Goal: Task Accomplishment & Management: Manage account settings

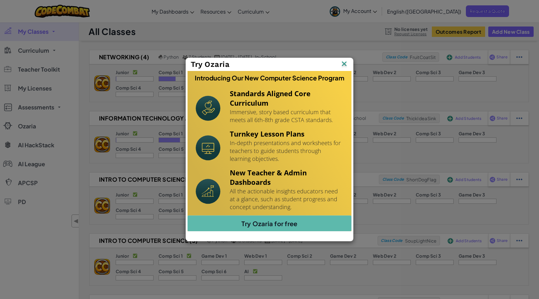
click at [0, 0] on img at bounding box center [0, 0] width 0 height 0
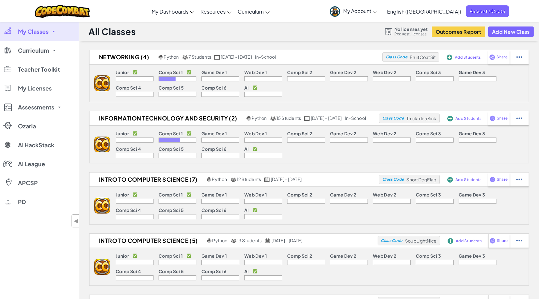
click at [53, 32] on link "My Classes" at bounding box center [39, 31] width 79 height 19
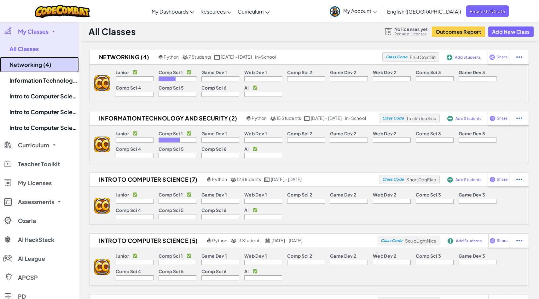
click at [61, 66] on link "Networking (4)" at bounding box center [39, 65] width 79 height 16
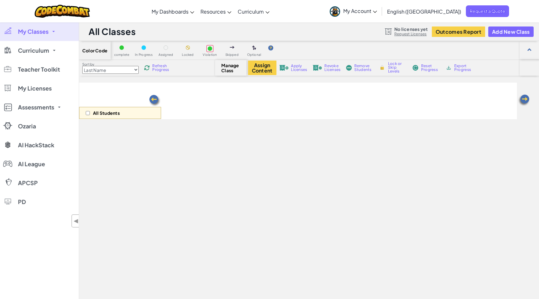
select select "560f1a9f22961295f9427742"
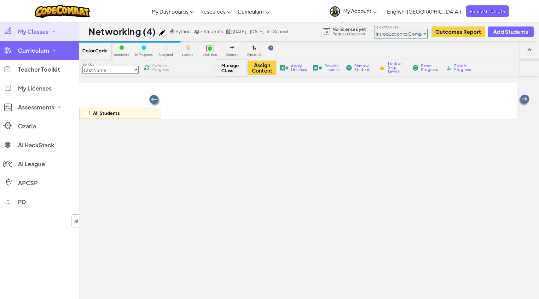
click at [50, 50] on link "Curriculum" at bounding box center [39, 50] width 79 height 19
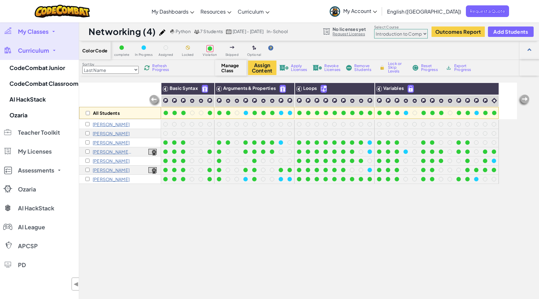
click at [56, 35] on link "My Classes" at bounding box center [39, 31] width 79 height 19
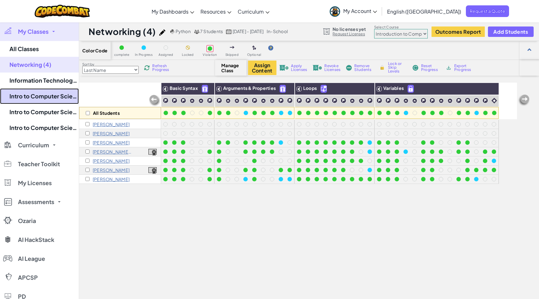
click at [57, 97] on link "Intro to Computer Science (7)" at bounding box center [39, 96] width 79 height 16
select select "560f1a9f22961295f9427742"
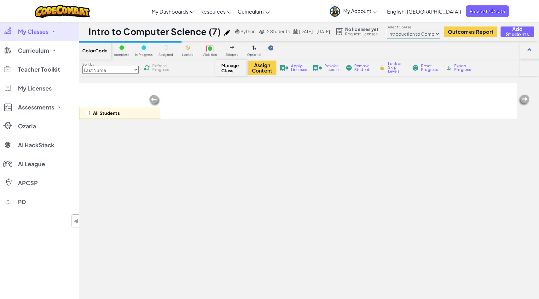
click at [53, 38] on link "My Classes" at bounding box center [39, 31] width 79 height 19
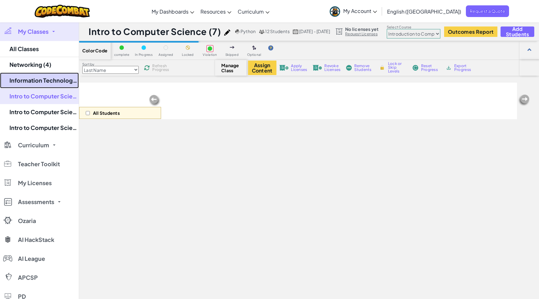
click at [54, 84] on link "Information Technology and Security (2)" at bounding box center [39, 80] width 79 height 16
select select "560f1a9f22961295f9427742"
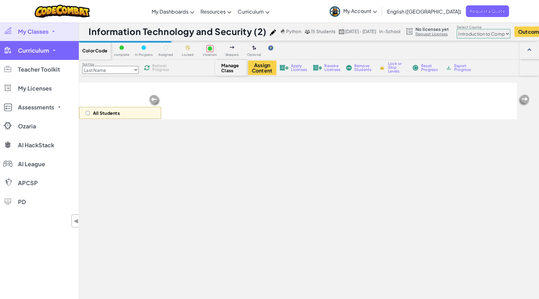
click at [46, 50] on span "Curriculum" at bounding box center [33, 51] width 31 height 6
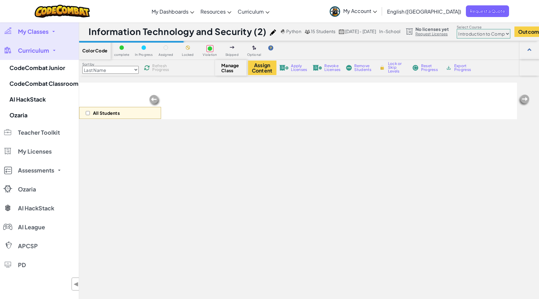
click at [53, 50] on span at bounding box center [54, 50] width 3 height 1
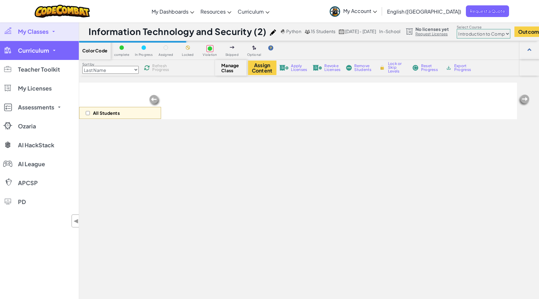
click at [53, 50] on span at bounding box center [54, 50] width 3 height 1
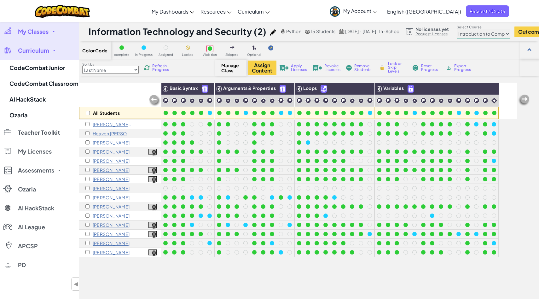
click at [51, 31] on link "My Classes" at bounding box center [39, 31] width 79 height 19
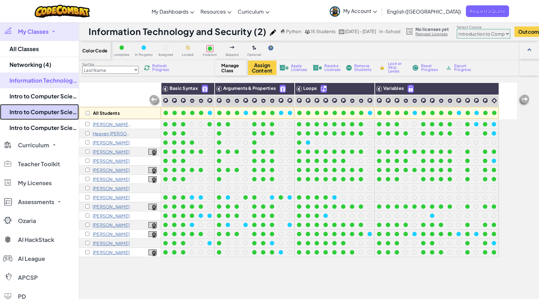
click at [60, 113] on link "Intro to Computer Science (5)" at bounding box center [39, 112] width 79 height 16
select select "560f1a9f22961295f9427742"
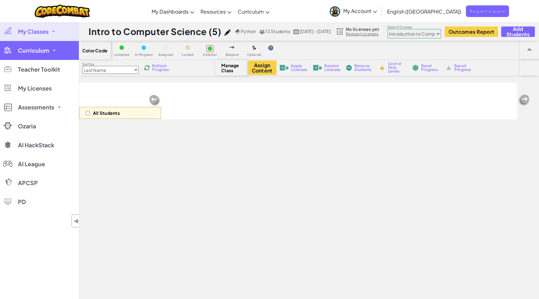
click at [54, 51] on span at bounding box center [54, 50] width 3 height 1
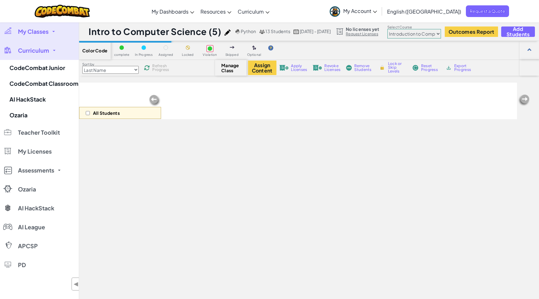
click at [52, 31] on span at bounding box center [53, 31] width 3 height 1
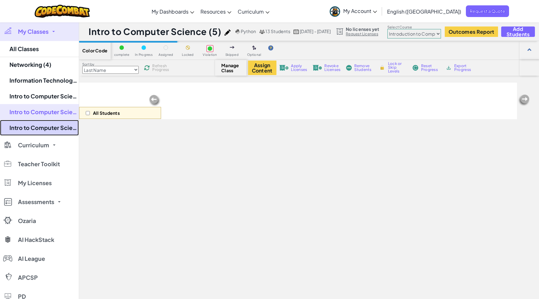
click at [47, 128] on link "Intro to Computer Science (3)" at bounding box center [39, 128] width 79 height 16
select select "560f1a9f22961295f9427742"
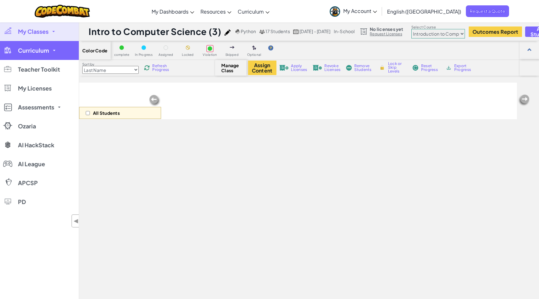
click at [53, 50] on span at bounding box center [54, 50] width 3 height 1
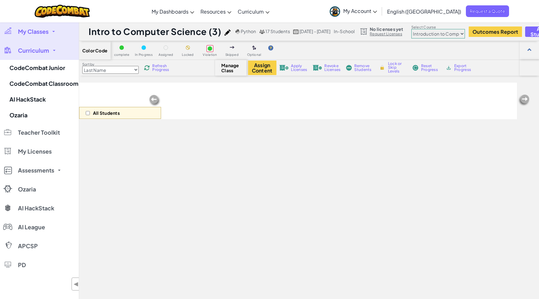
click at [57, 50] on link "Curriculum" at bounding box center [39, 50] width 79 height 19
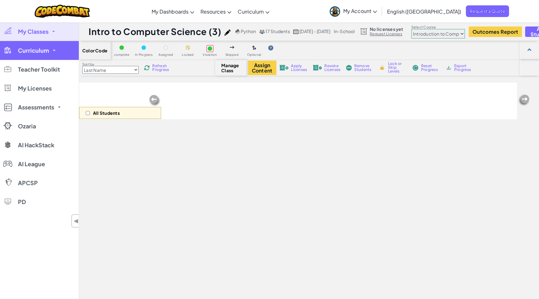
click at [57, 50] on link "Curriculum" at bounding box center [39, 50] width 79 height 19
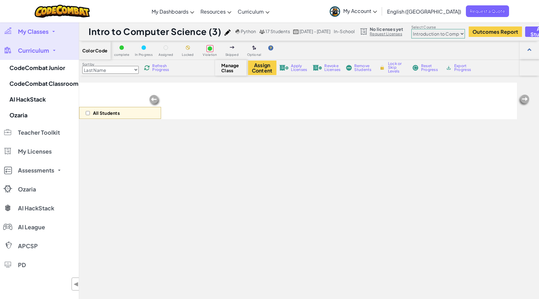
click at [57, 36] on link "My Classes" at bounding box center [39, 31] width 79 height 19
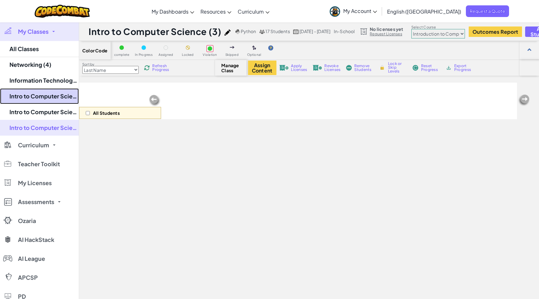
click at [47, 97] on link "Intro to Computer Science (7)" at bounding box center [39, 96] width 79 height 16
select select "560f1a9f22961295f9427742"
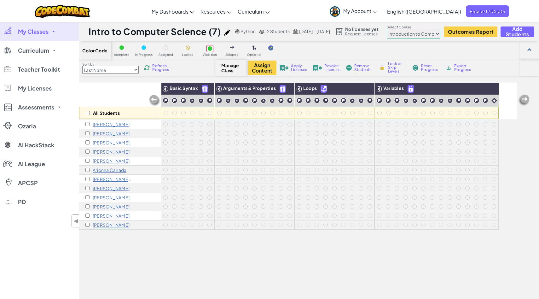
click at [230, 68] on span "Manage Class" at bounding box center [230, 68] width 19 height 10
click at [226, 68] on span "Manage Class" at bounding box center [230, 68] width 19 height 10
click at [54, 34] on link "My Classes" at bounding box center [39, 31] width 79 height 19
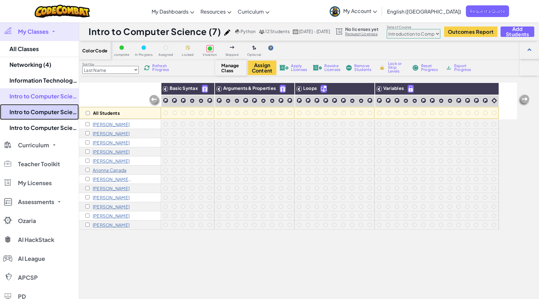
click at [53, 114] on link "Intro to Computer Science (5)" at bounding box center [39, 112] width 79 height 16
select select "560f1a9f22961295f9427742"
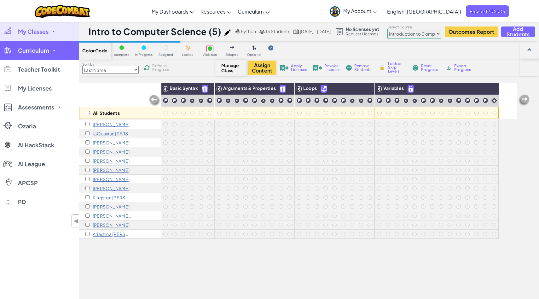
click at [57, 55] on link "Curriculum" at bounding box center [39, 50] width 79 height 19
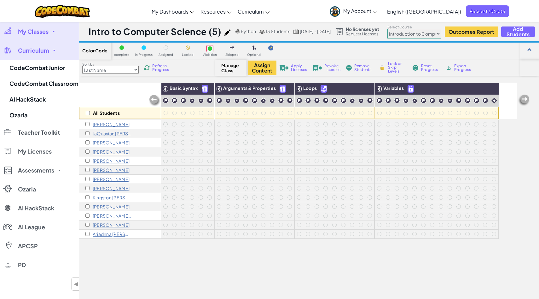
click at [53, 49] on link "Curriculum" at bounding box center [39, 50] width 79 height 19
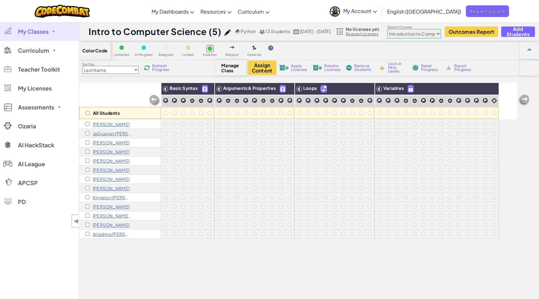
click at [51, 31] on link "My Classes" at bounding box center [39, 31] width 79 height 19
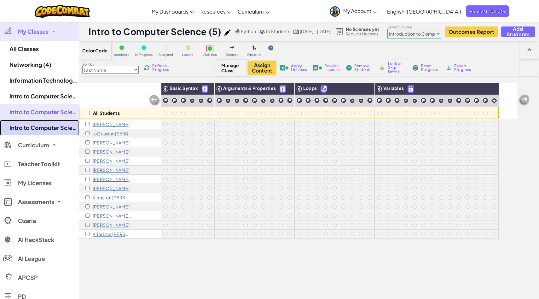
click at [53, 125] on link "Intro to Computer Science (3)" at bounding box center [39, 128] width 79 height 16
select select "560f1a9f22961295f9427742"
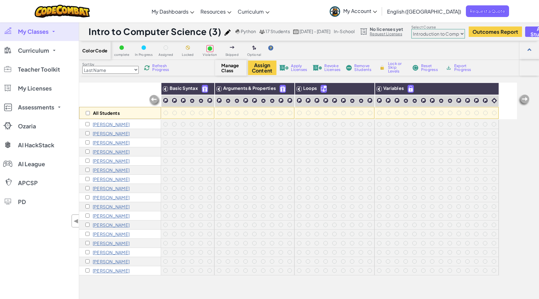
click at [52, 34] on link "My Classes" at bounding box center [39, 31] width 79 height 19
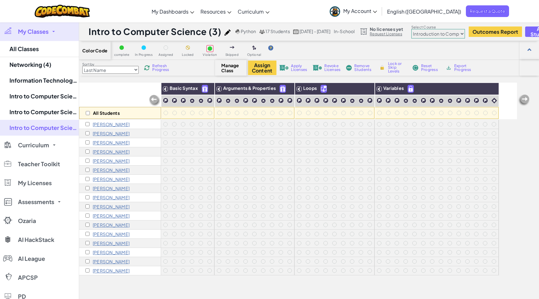
click at [54, 31] on span at bounding box center [53, 31] width 3 height 1
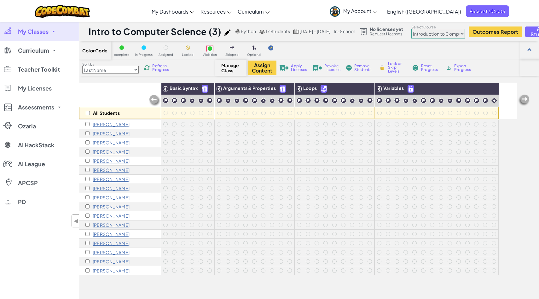
click at [54, 32] on link "My Classes" at bounding box center [39, 31] width 79 height 19
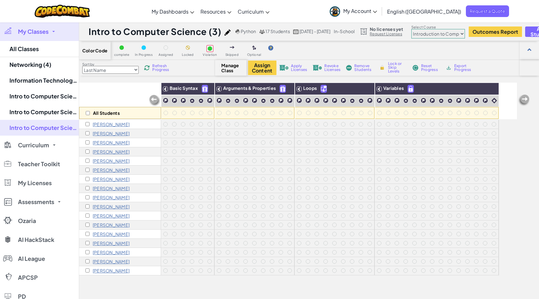
click at [50, 30] on link "My Classes" at bounding box center [39, 31] width 79 height 19
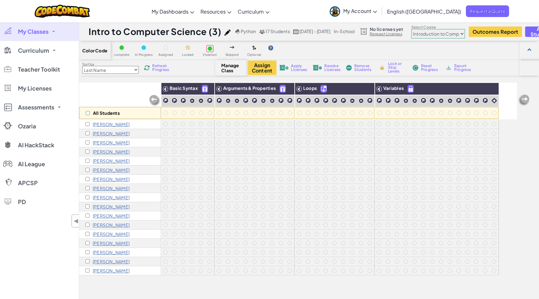
click at [52, 31] on link "My Classes" at bounding box center [39, 31] width 79 height 19
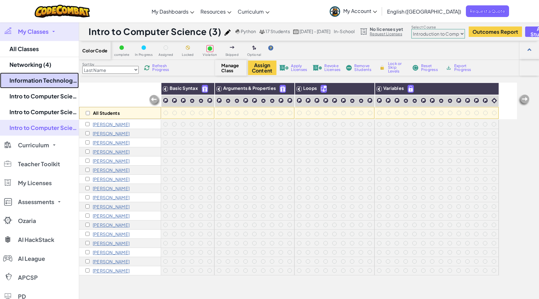
click at [57, 81] on link "Information Technology and Security (2)" at bounding box center [39, 80] width 79 height 16
select select "560f1a9f22961295f9427742"
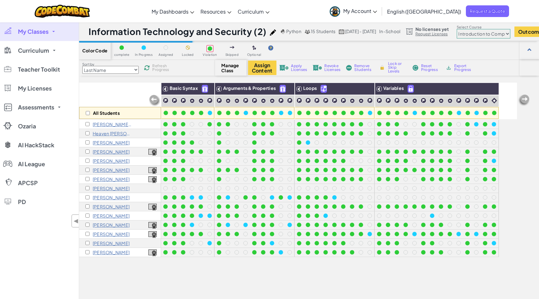
click at [53, 31] on span at bounding box center [53, 31] width 3 height 1
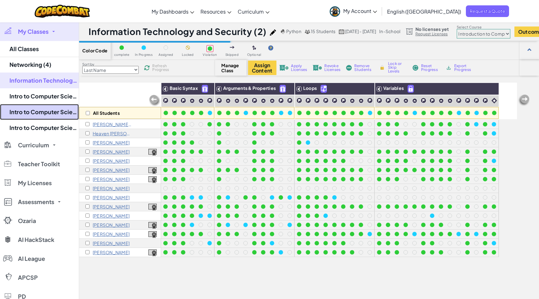
click at [55, 109] on link "Intro to Computer Science (5)" at bounding box center [39, 112] width 79 height 16
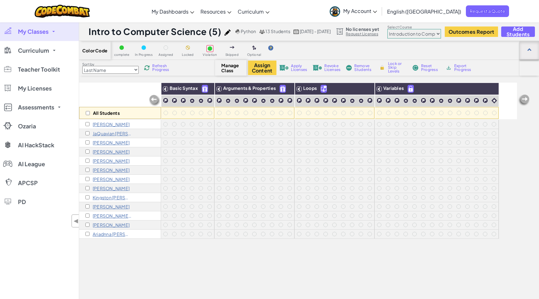
click at [532, 51] on div at bounding box center [529, 50] width 20 height 19
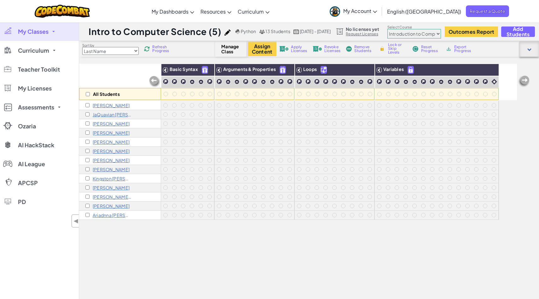
click at [529, 48] on div at bounding box center [529, 49] width 4 height 4
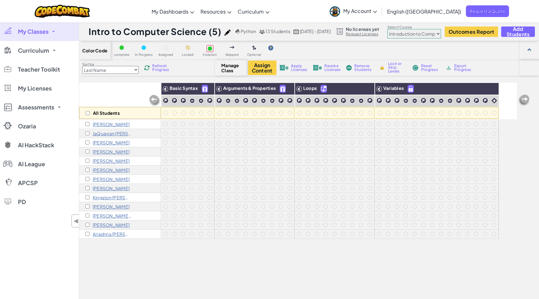
click at [441, 35] on select "Junior Introduction to Computer Science Game Development 1 Web Development 1 Co…" at bounding box center [414, 33] width 54 height 9
select select "65f32b6c87c07dbeb5ba1936"
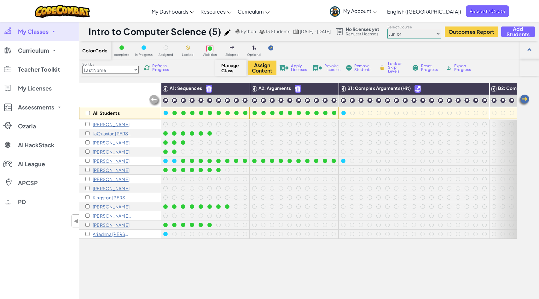
click at [224, 69] on span "Manage Class" at bounding box center [230, 68] width 19 height 10
click at [218, 68] on div "Manage Class" at bounding box center [230, 68] width 31 height 16
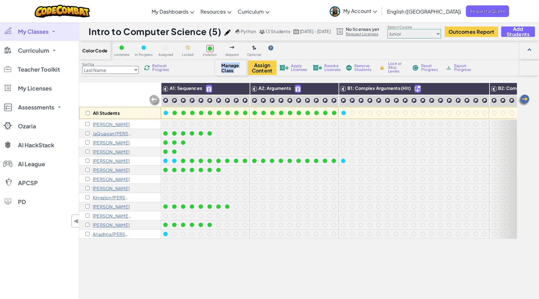
click at [233, 71] on span "Manage Class" at bounding box center [230, 68] width 19 height 10
click at [530, 49] on div at bounding box center [529, 50] width 4 height 4
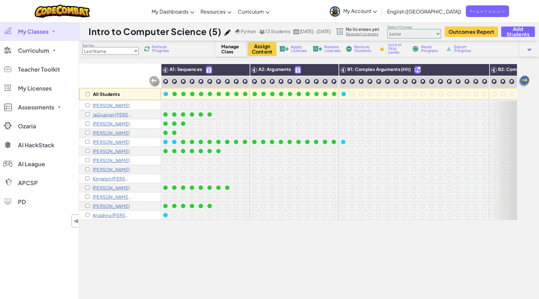
click at [530, 49] on div at bounding box center [529, 49] width 20 height 16
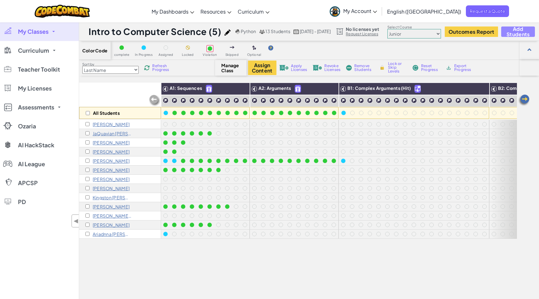
click at [529, 33] on span "Add Students" at bounding box center [517, 31] width 23 height 11
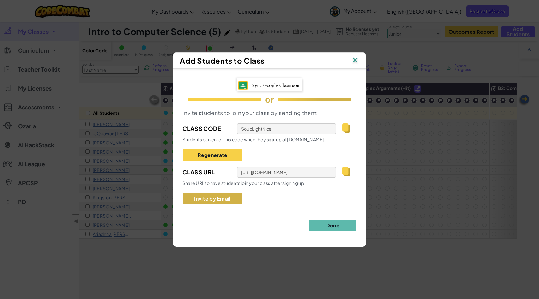
click at [221, 198] on button "Invite by Email" at bounding box center [212, 198] width 60 height 11
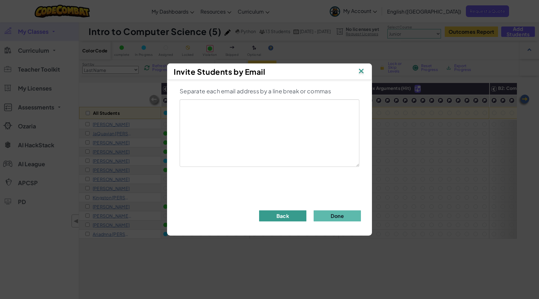
click at [269, 216] on button "Back" at bounding box center [282, 215] width 47 height 11
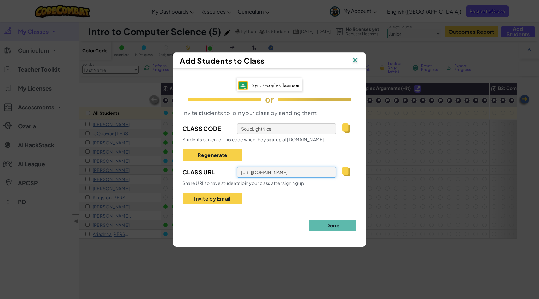
click at [278, 169] on input "[URL][DOMAIN_NAME]" at bounding box center [286, 172] width 99 height 11
click at [346, 172] on img at bounding box center [346, 171] width 8 height 9
click at [346, 170] on img at bounding box center [346, 171] width 8 height 9
click at [354, 59] on img at bounding box center [355, 60] width 8 height 9
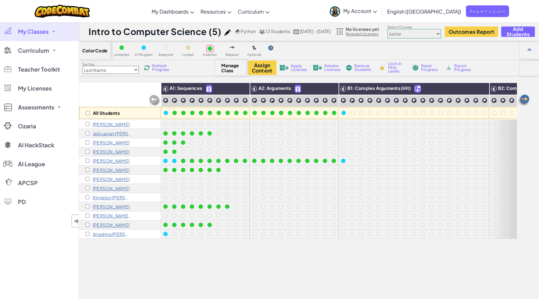
scroll to position [0, 0]
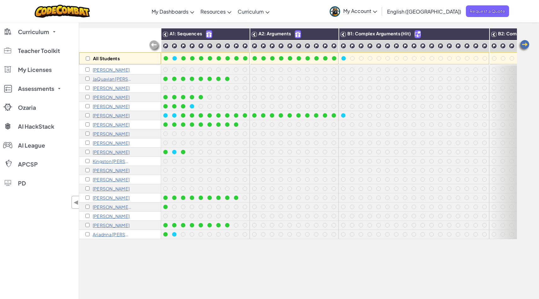
scroll to position [56, 0]
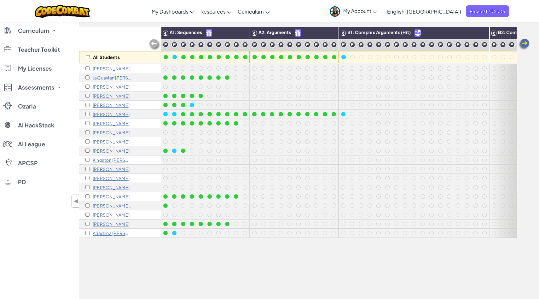
click at [138, 31] on div "All Students" at bounding box center [120, 45] width 82 height 37
click at [159, 47] on img at bounding box center [154, 44] width 13 height 13
click at [157, 43] on img at bounding box center [154, 44] width 13 height 13
